Goal: Task Accomplishment & Management: Manage account settings

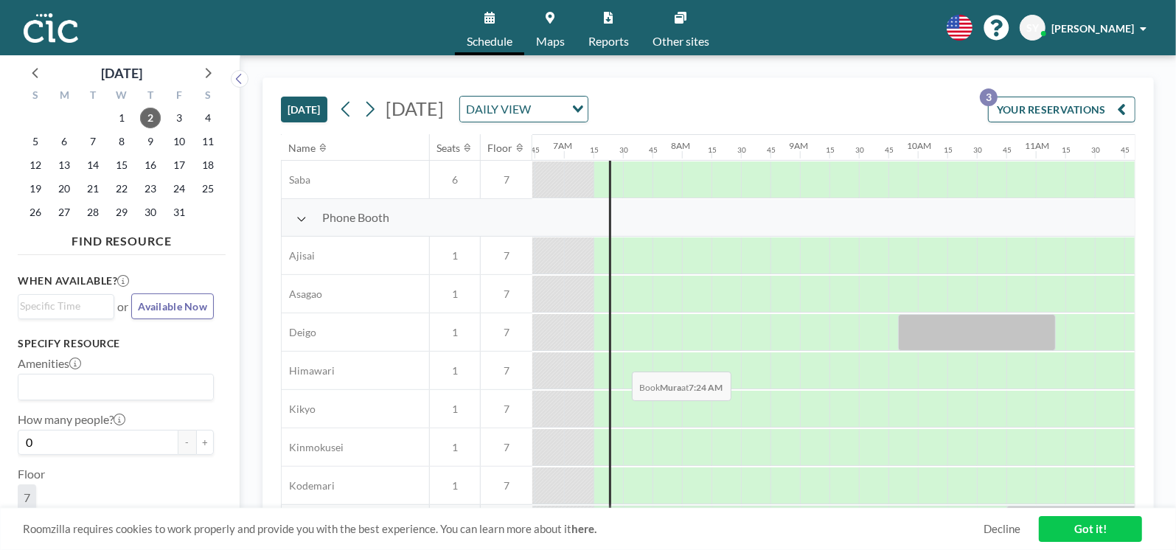
scroll to position [389, 794]
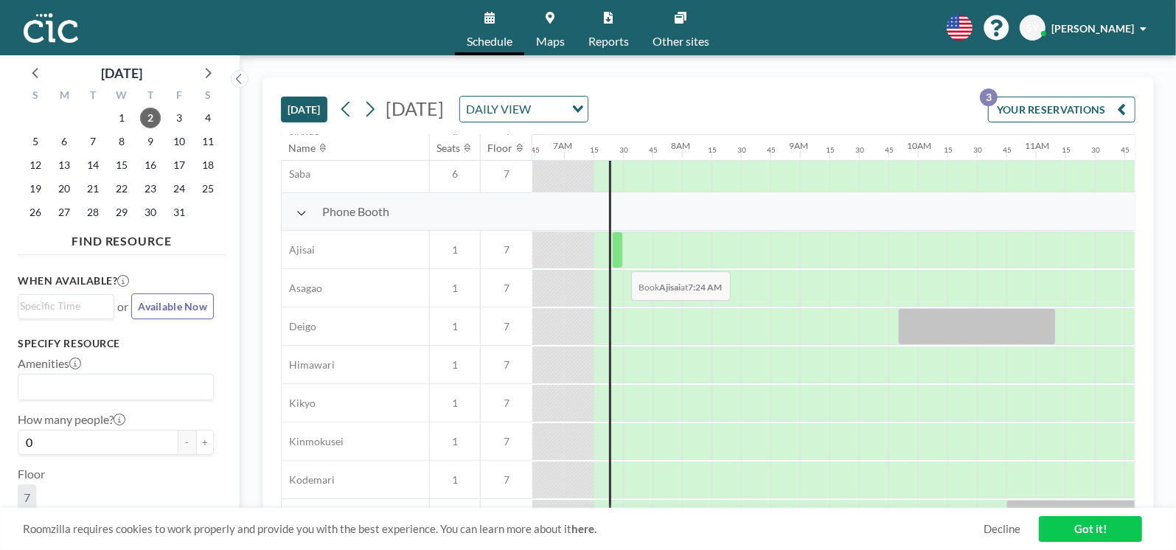
click at [619, 260] on div at bounding box center [617, 250] width 11 height 37
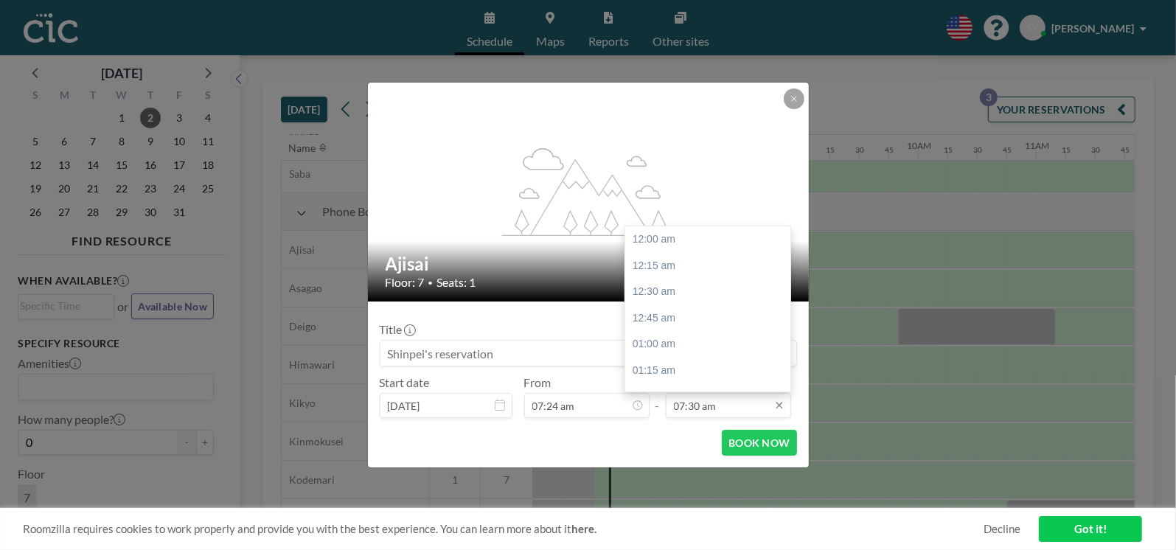
scroll to position [786, 0]
click at [719, 408] on input "07:30 am" at bounding box center [728, 405] width 125 height 25
click at [662, 329] on div "09:00 am" at bounding box center [711, 333] width 173 height 27
type input "09:00 am"
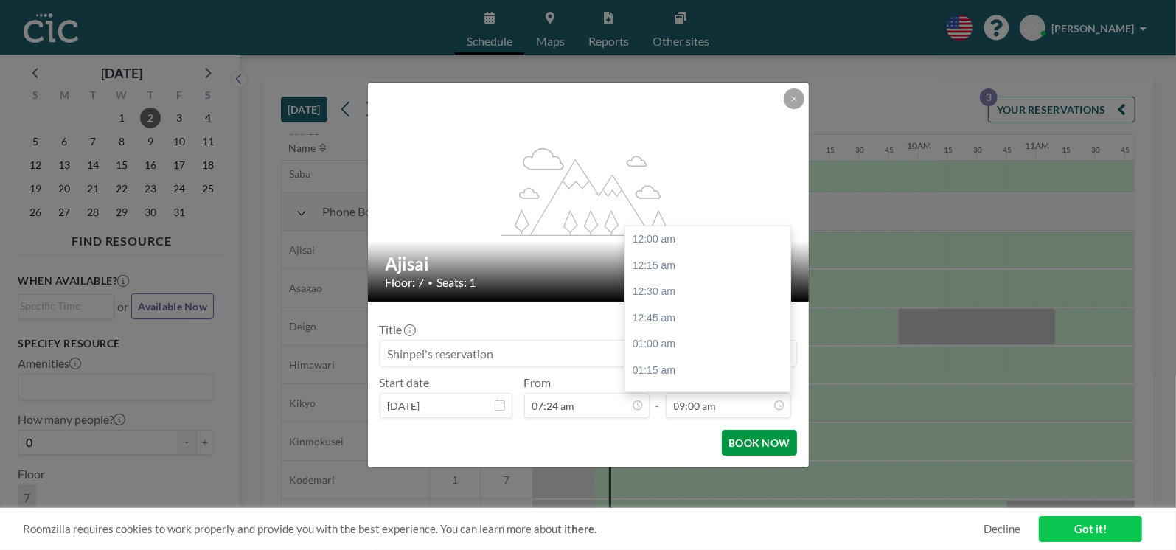
scroll to position [944, 0]
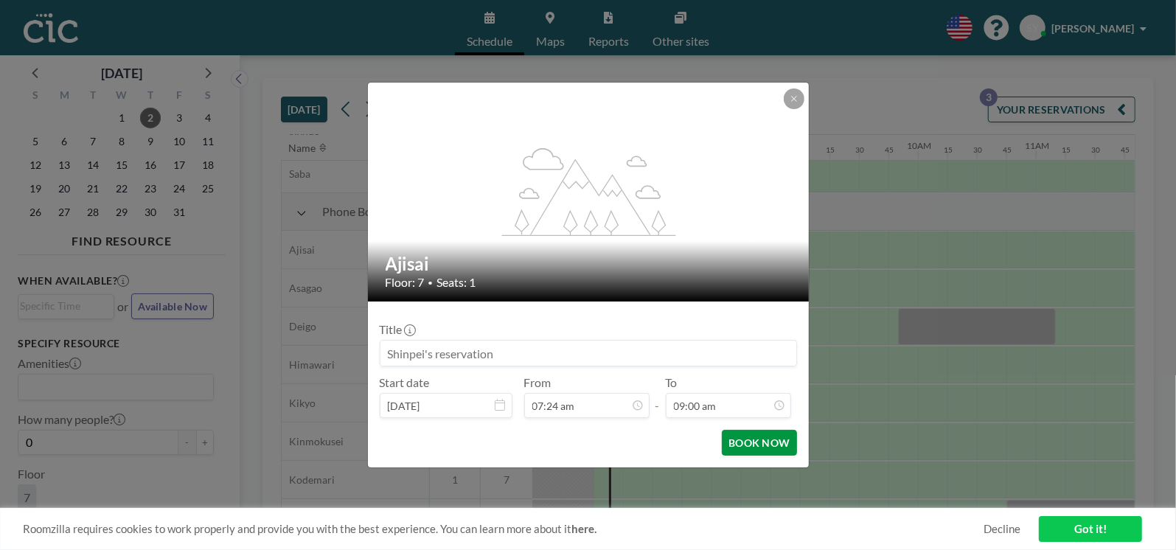
click at [765, 445] on button "BOOK NOW" at bounding box center [759, 443] width 74 height 26
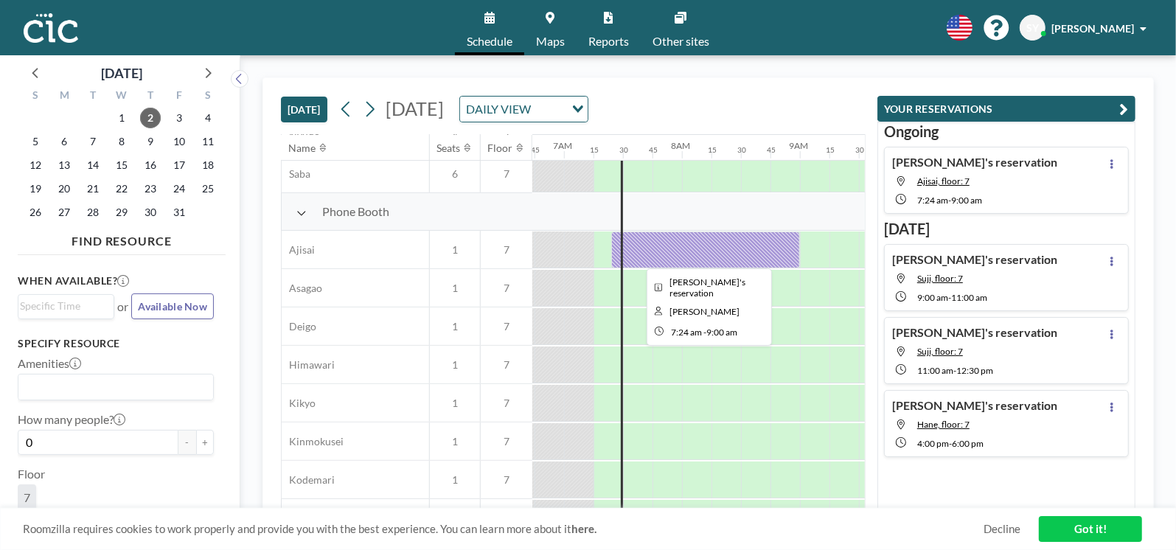
click at [692, 254] on div at bounding box center [705, 250] width 189 height 37
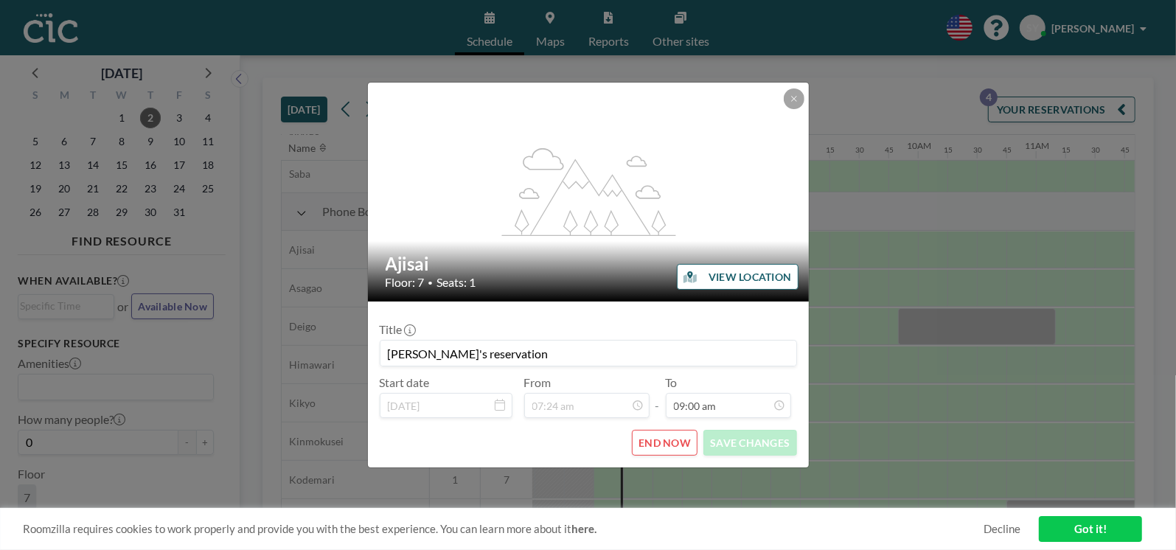
scroll to position [944, 0]
click at [666, 442] on button "END NOW" at bounding box center [665, 443] width 66 height 26
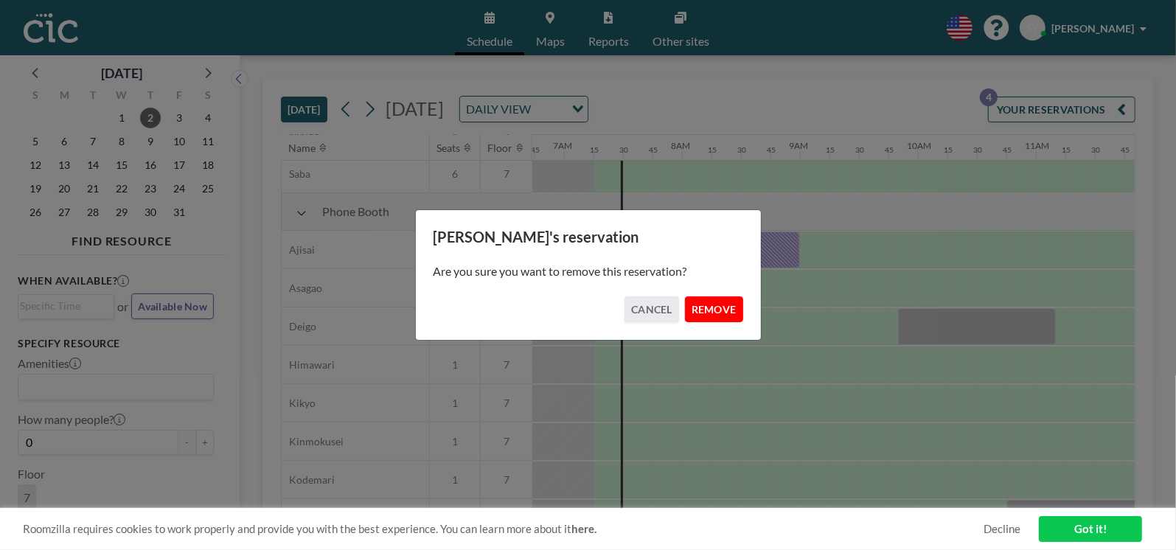
click at [705, 308] on button "REMOVE" at bounding box center [714, 309] width 58 height 26
click at [827, 285] on div "[PERSON_NAME]'s reservation Are you sure you want to remove this reservation? C…" at bounding box center [588, 275] width 1176 height 550
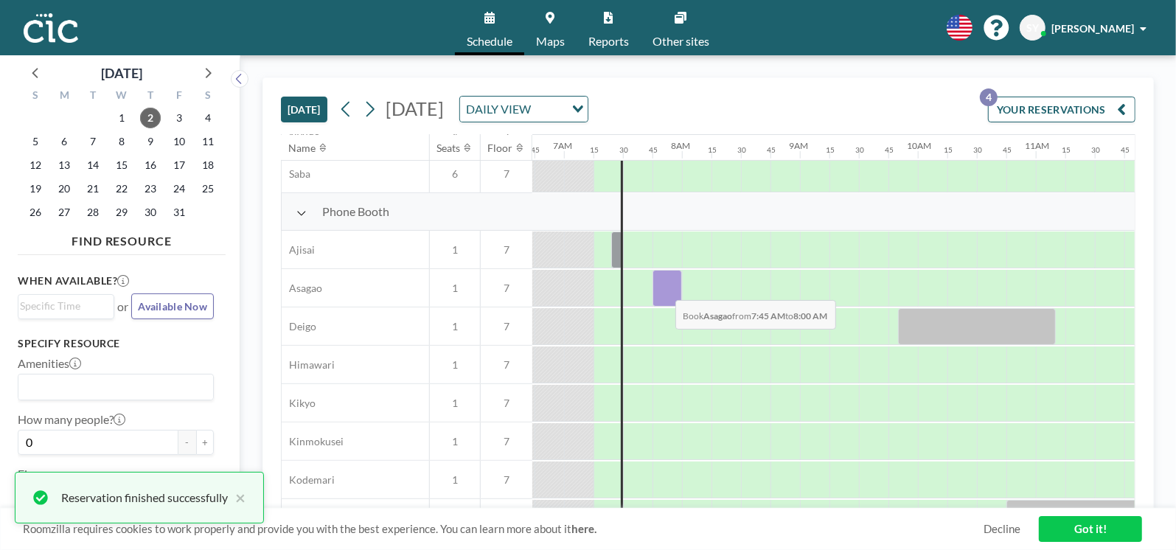
click at [664, 288] on div at bounding box center [667, 288] width 29 height 37
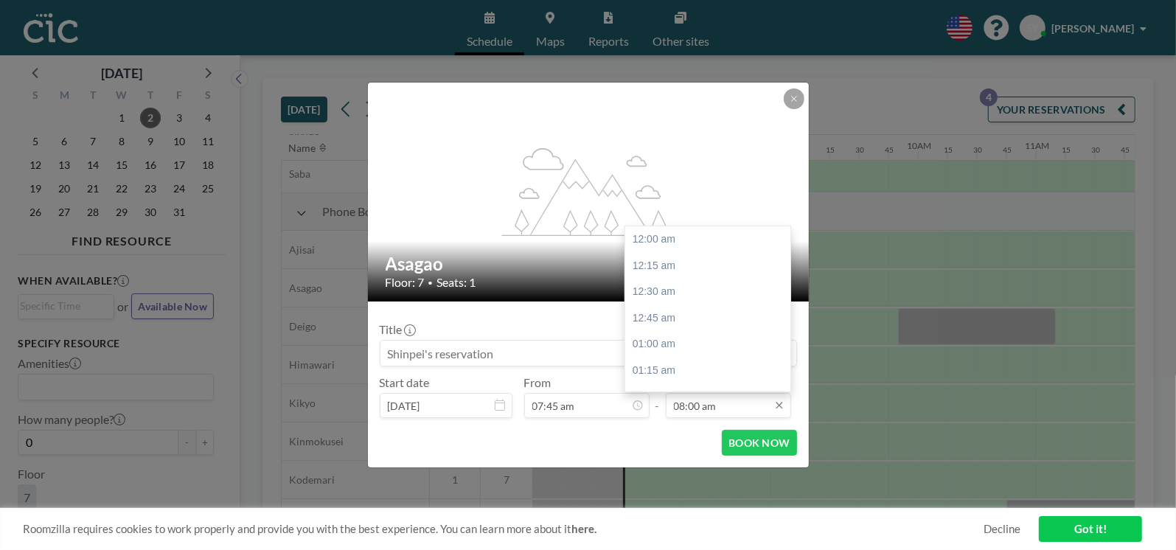
scroll to position [839, 0]
click at [737, 411] on input "08:00 am" at bounding box center [728, 405] width 125 height 25
click at [673, 352] on div "09:00 am" at bounding box center [711, 345] width 173 height 27
type input "09:00 am"
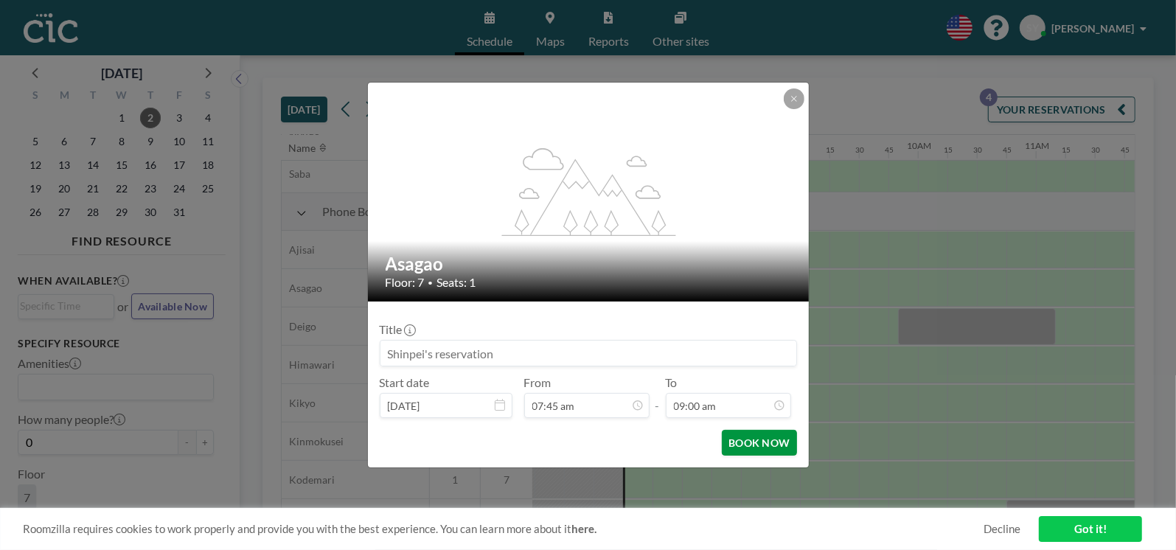
scroll to position [944, 0]
click at [751, 445] on button "BOOK NOW" at bounding box center [759, 443] width 74 height 26
